Goal: Transaction & Acquisition: Book appointment/travel/reservation

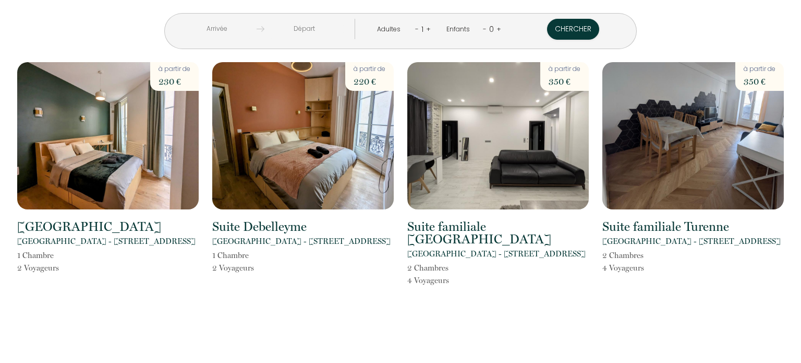
click at [257, 25] on input "text" at bounding box center [217, 29] width 80 height 20
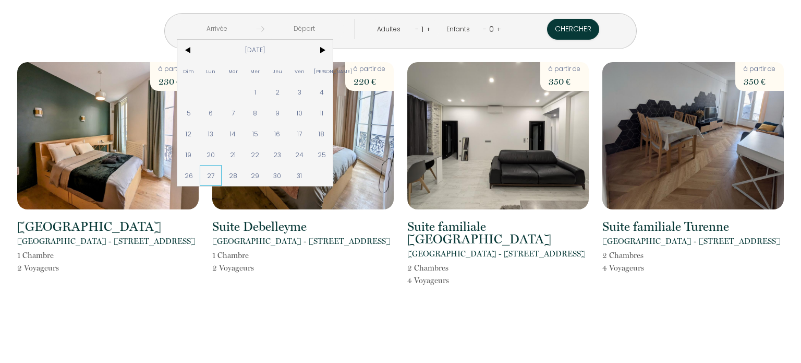
click at [222, 172] on span "27" at bounding box center [211, 175] width 22 height 21
type input "[DATE]"
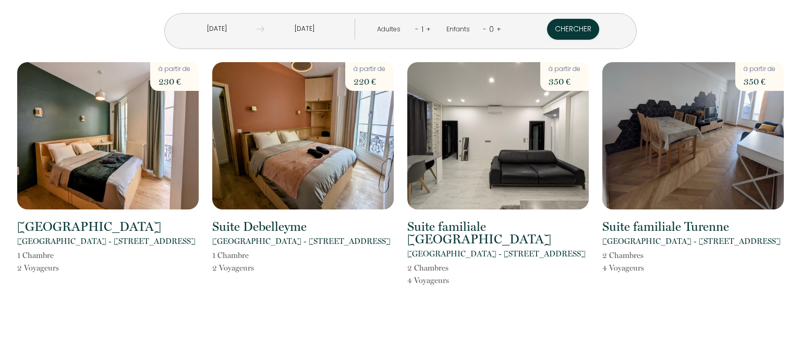
click at [328, 27] on input "[DATE]" at bounding box center [305, 29] width 80 height 20
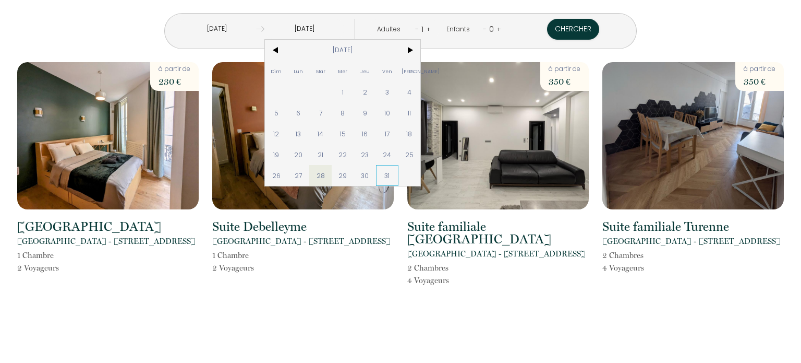
click at [399, 179] on span "31" at bounding box center [387, 175] width 22 height 21
type input "[DATE]"
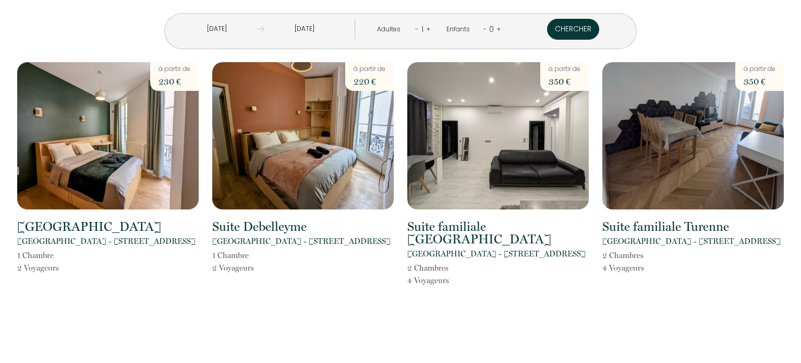
click at [547, 28] on button "Chercher" at bounding box center [573, 29] width 52 height 21
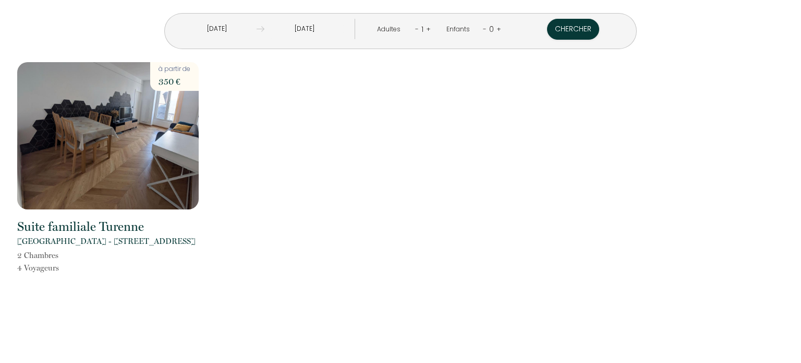
click at [426, 27] on link "+" at bounding box center [428, 29] width 5 height 10
click at [548, 28] on button "Chercher" at bounding box center [574, 29] width 52 height 21
click at [256, 26] on input "[DATE]" at bounding box center [216, 29] width 80 height 20
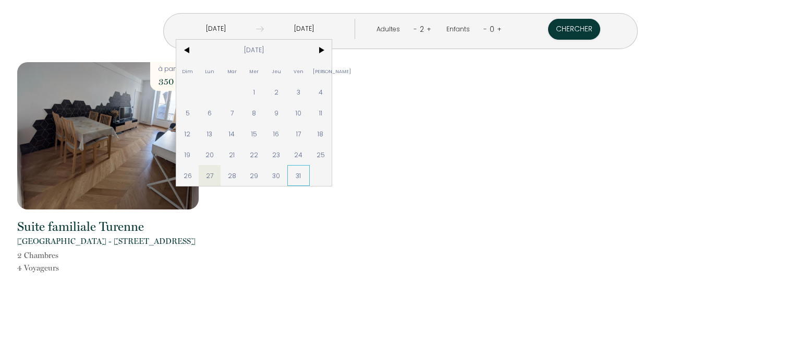
click at [310, 171] on span "31" at bounding box center [298, 175] width 22 height 21
type input "[DATE]"
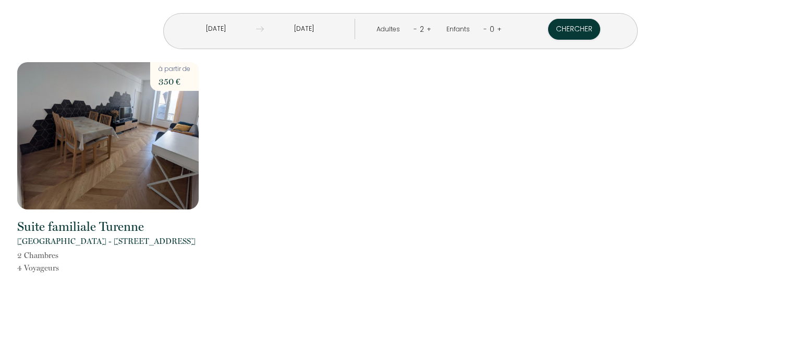
click at [339, 29] on input "[DATE]" at bounding box center [304, 29] width 80 height 20
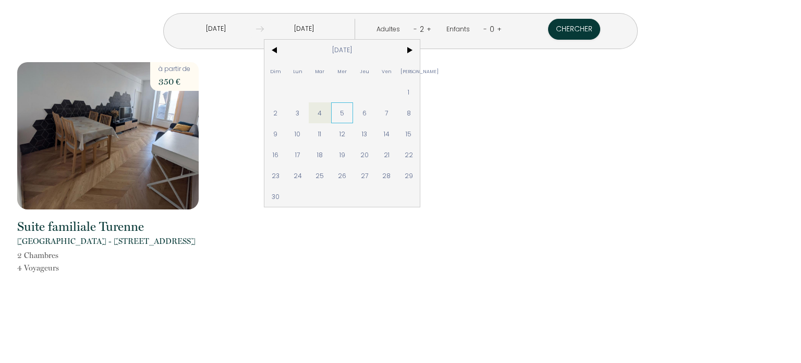
click at [354, 112] on span "5" at bounding box center [342, 112] width 22 height 21
type input "[DATE]"
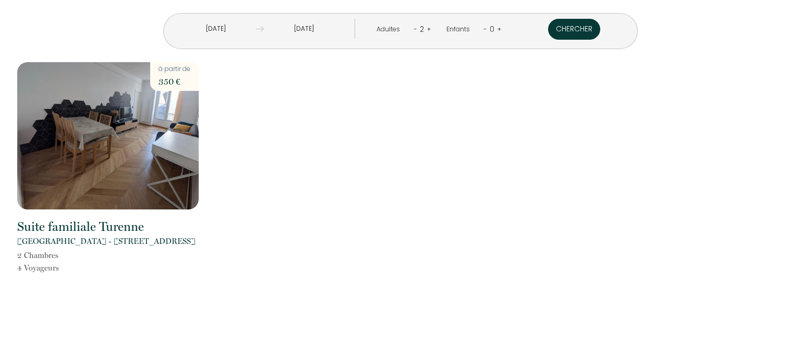
click at [548, 32] on button "Chercher" at bounding box center [574, 29] width 52 height 21
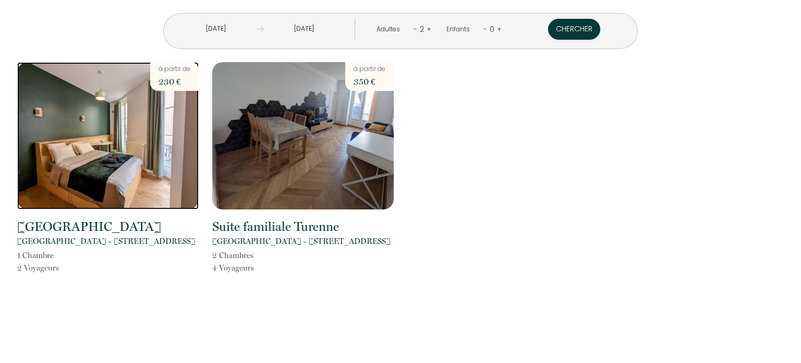
click at [130, 127] on img at bounding box center [108, 135] width 182 height 147
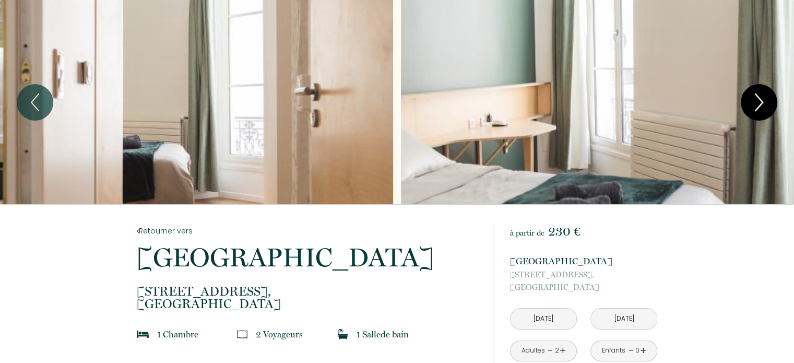
click at [758, 105] on icon "Next" at bounding box center [759, 102] width 22 height 31
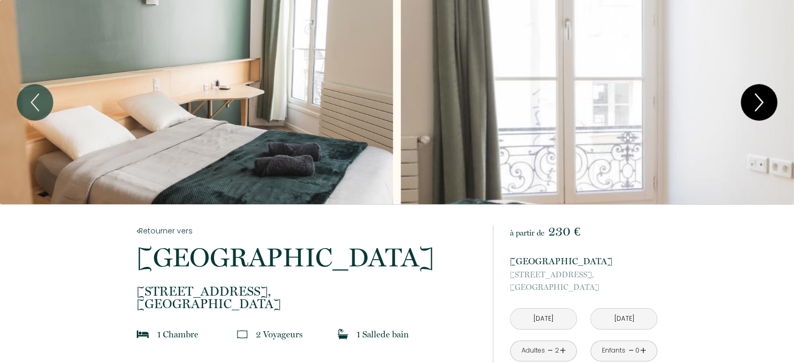
click at [758, 105] on icon "Next" at bounding box center [758, 102] width 7 height 17
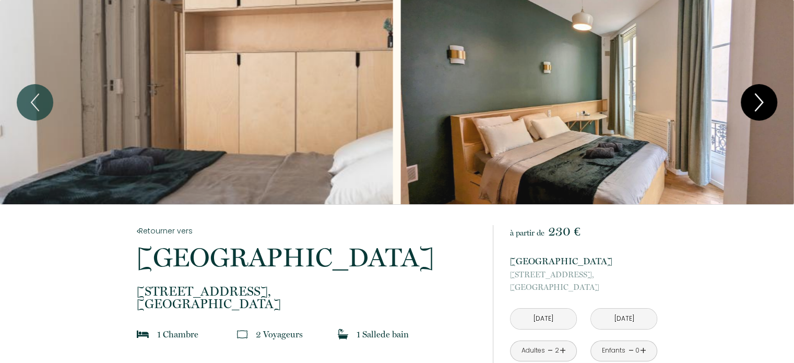
click at [759, 108] on icon "Next" at bounding box center [759, 102] width 22 height 31
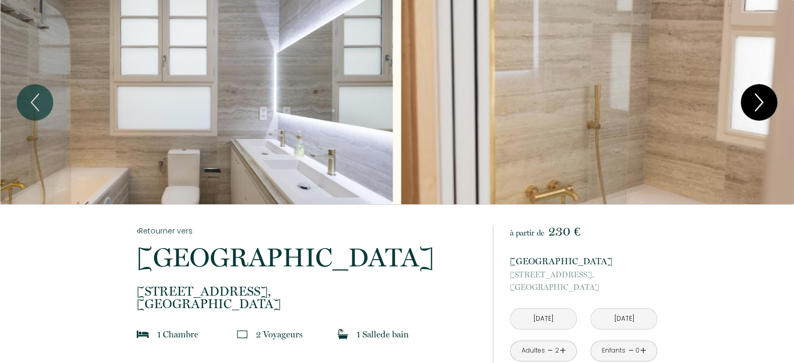
click at [760, 99] on icon "Next" at bounding box center [758, 102] width 7 height 17
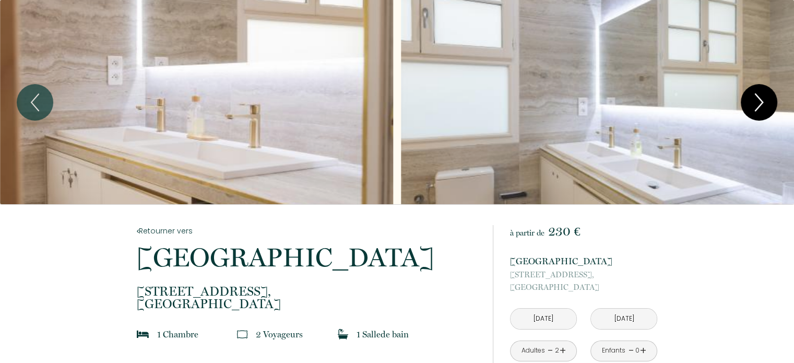
click at [760, 99] on icon "Next" at bounding box center [758, 102] width 7 height 17
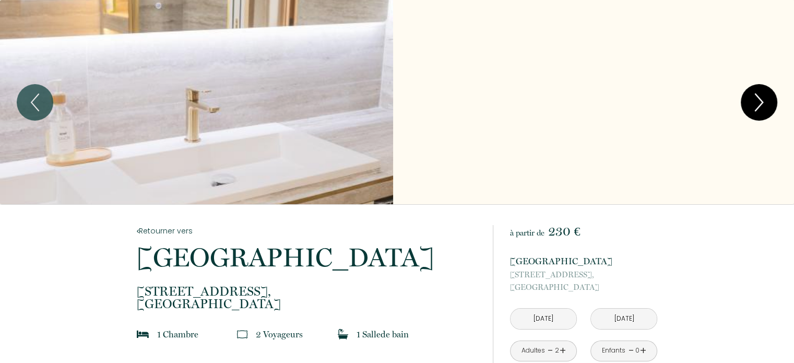
click at [760, 99] on icon "Next" at bounding box center [758, 102] width 7 height 17
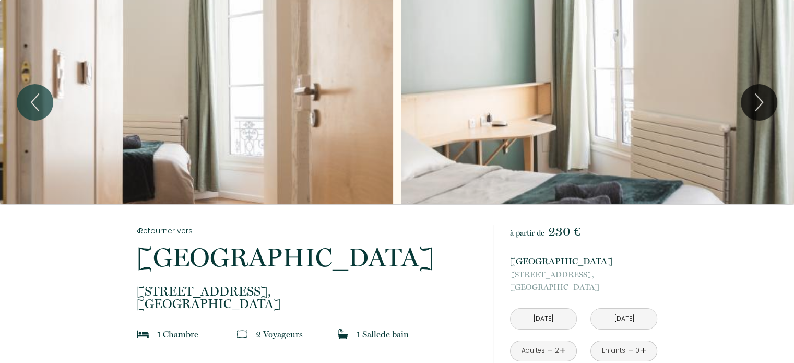
drag, startPoint x: 760, startPoint y: 99, endPoint x: 773, endPoint y: 37, distance: 63.4
click at [773, 37] on div "Slideshow" at bounding box center [397, 102] width 794 height 204
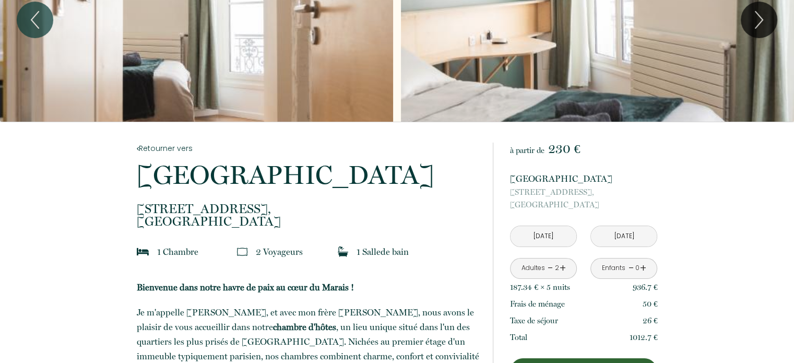
scroll to position [69, 0]
